Goal: Task Accomplishment & Management: Use online tool/utility

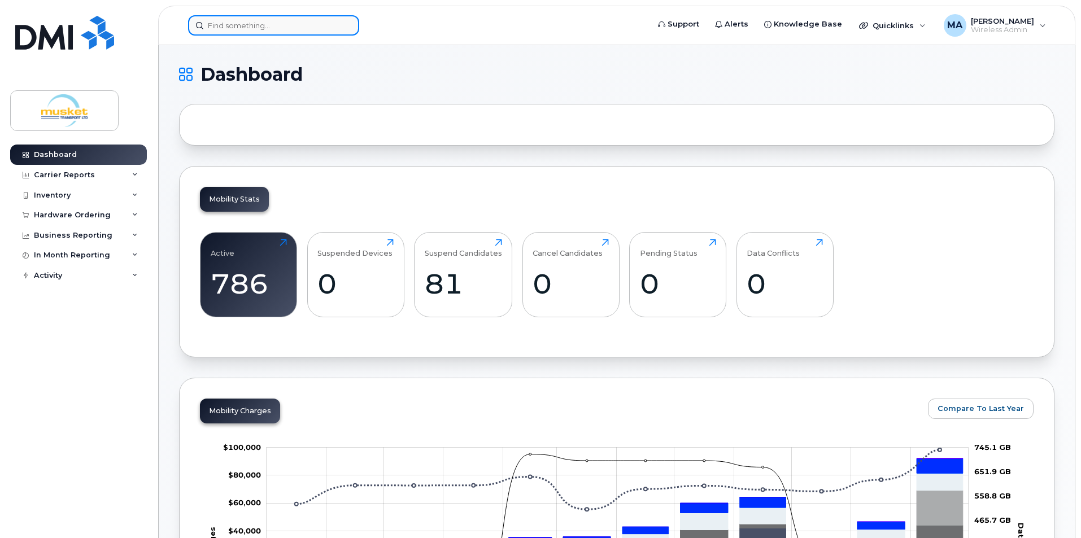
click at [277, 27] on input at bounding box center [273, 25] width 171 height 20
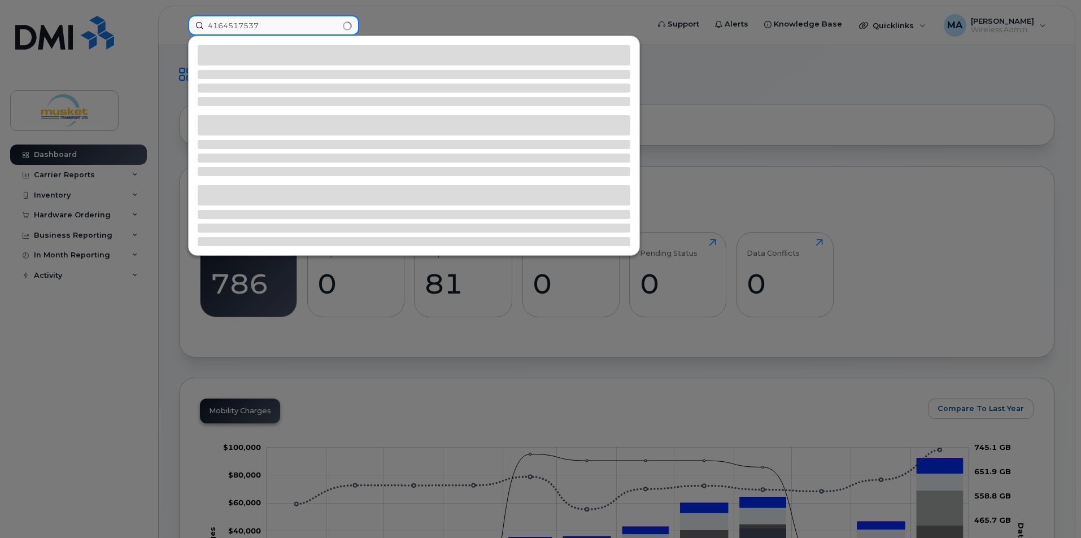
type input "4164517537"
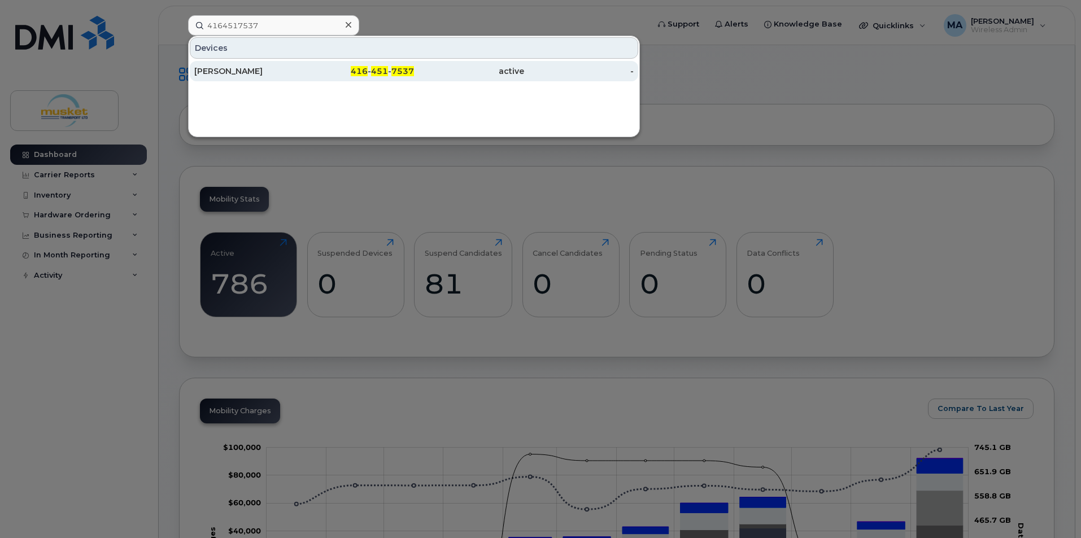
click at [288, 72] on div "[PERSON_NAME]" at bounding box center [249, 71] width 110 height 11
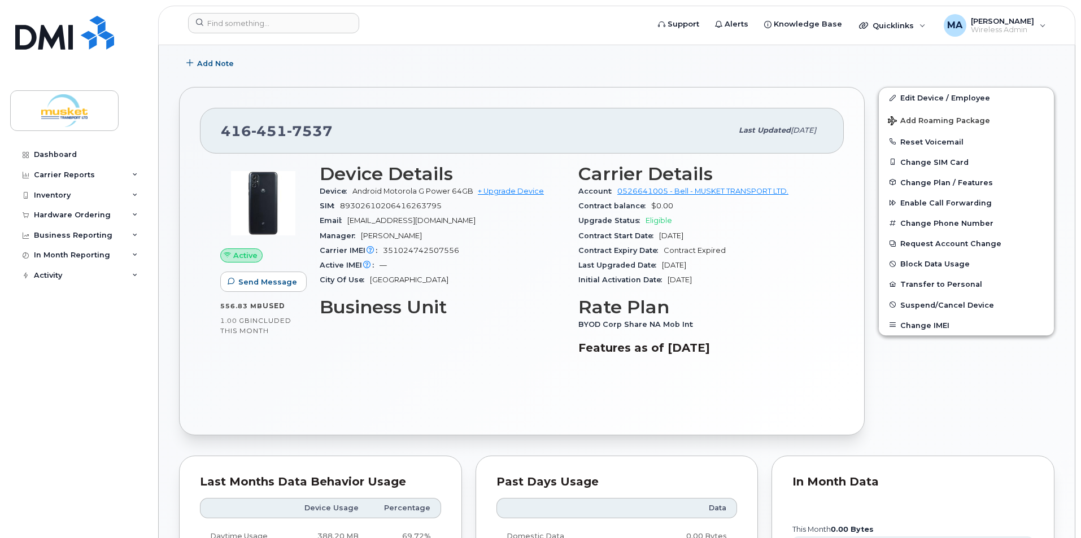
scroll to position [169, 0]
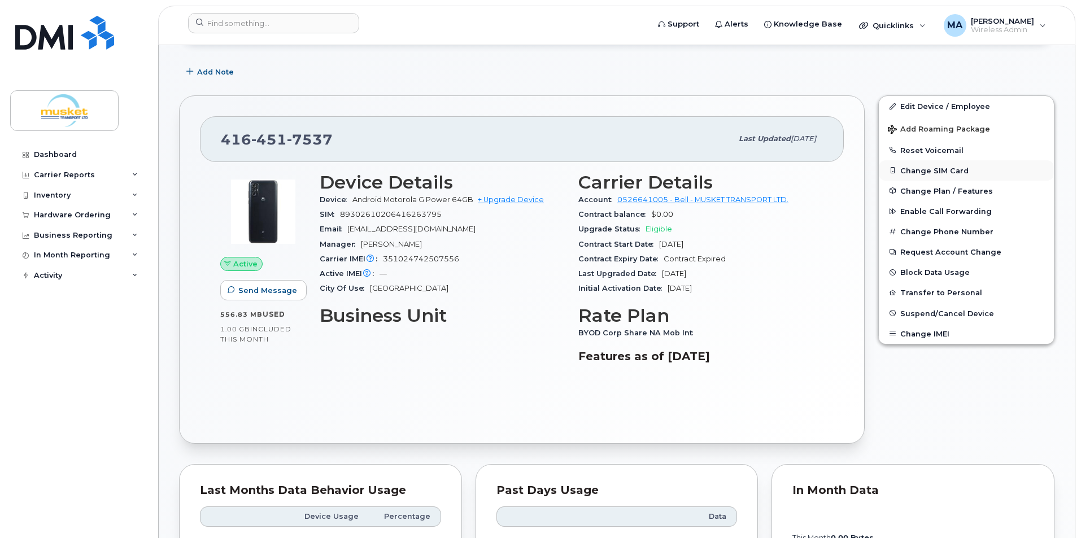
click at [953, 175] on button "Change SIM Card" at bounding box center [966, 170] width 175 height 20
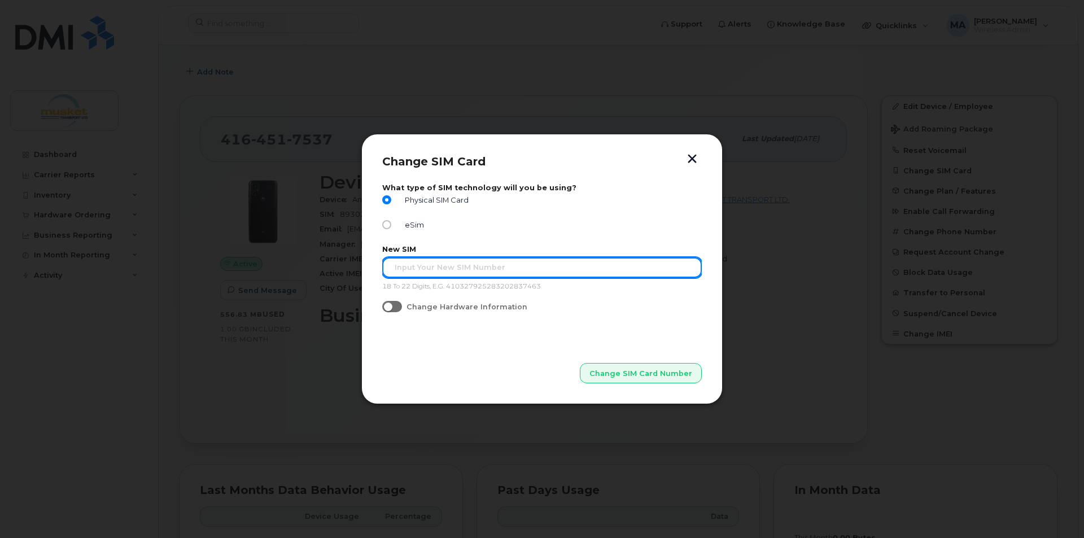
click at [418, 265] on input "text" at bounding box center [542, 268] width 320 height 20
type input "89302610206416262847"
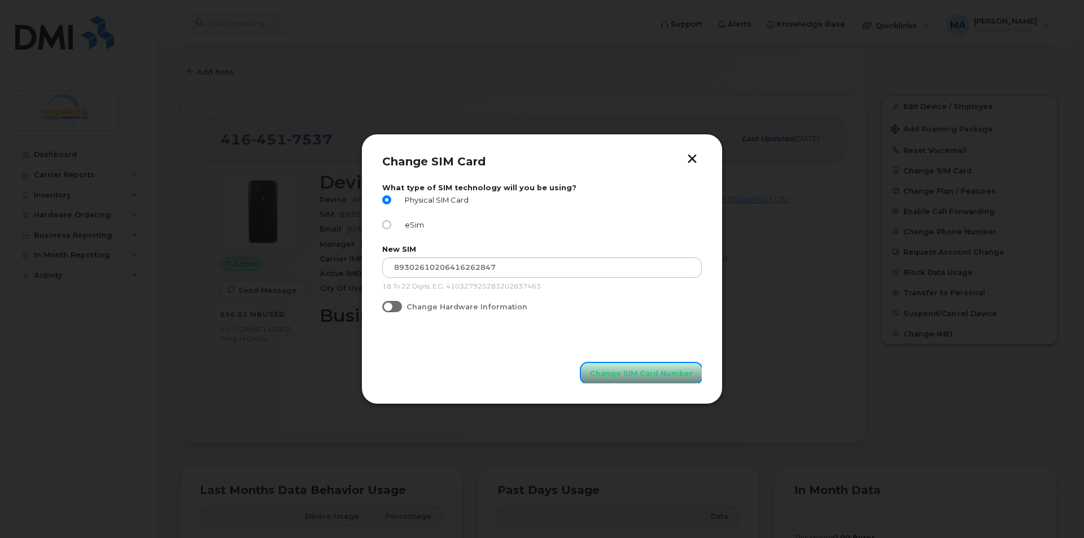
click at [629, 367] on button "Change SIM Card Number" at bounding box center [641, 373] width 121 height 20
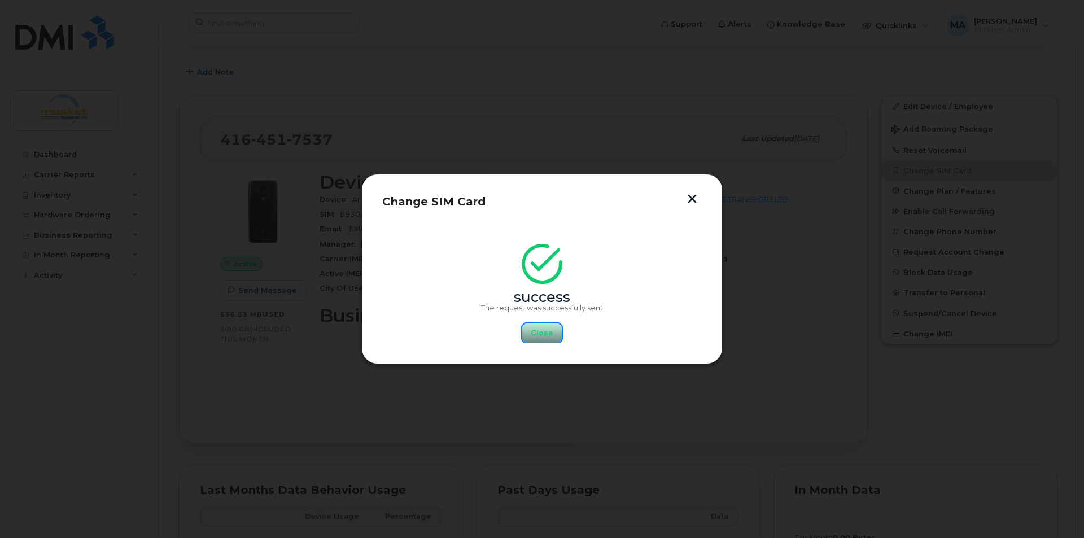
click at [531, 332] on button "Close" at bounding box center [542, 333] width 41 height 20
